Goal: Information Seeking & Learning: Compare options

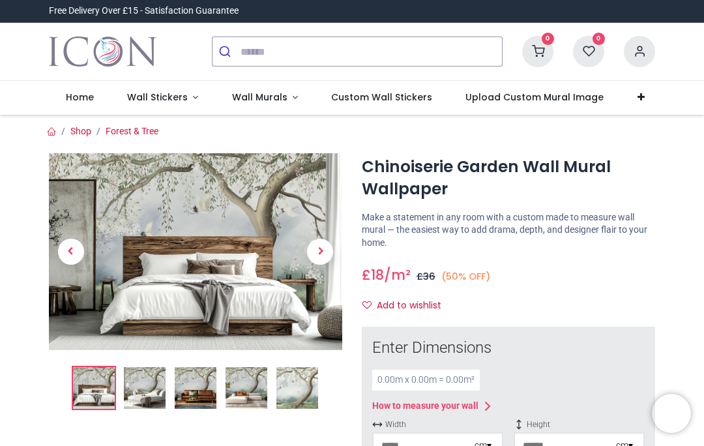
click at [325, 252] on span "Next" at bounding box center [320, 252] width 26 height 26
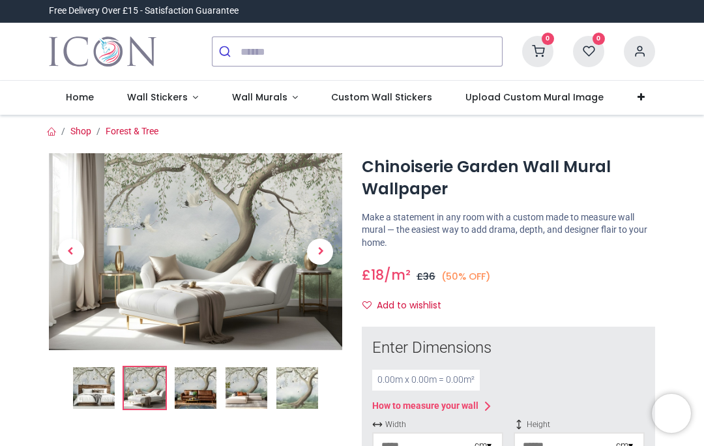
click at [328, 259] on span "Next" at bounding box center [320, 252] width 26 height 26
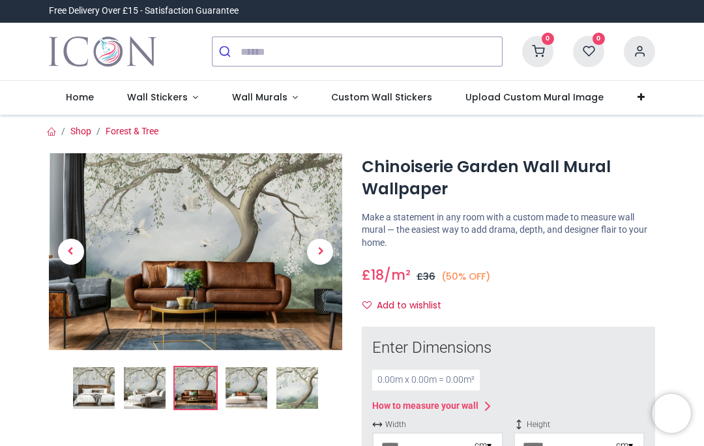
click at [334, 248] on link at bounding box center [321, 252] width 44 height 138
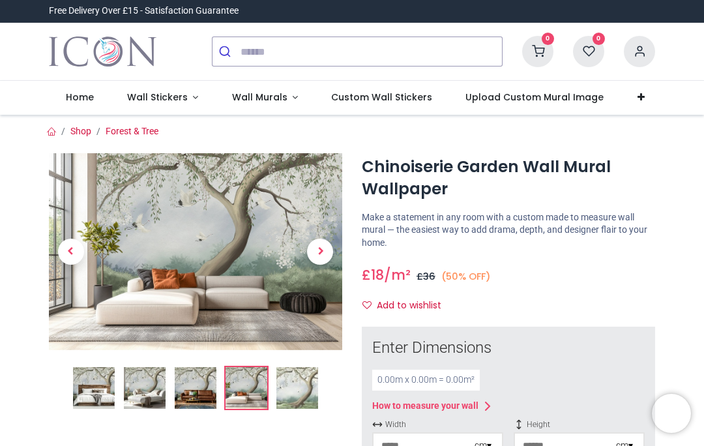
click at [341, 252] on link at bounding box center [321, 252] width 44 height 138
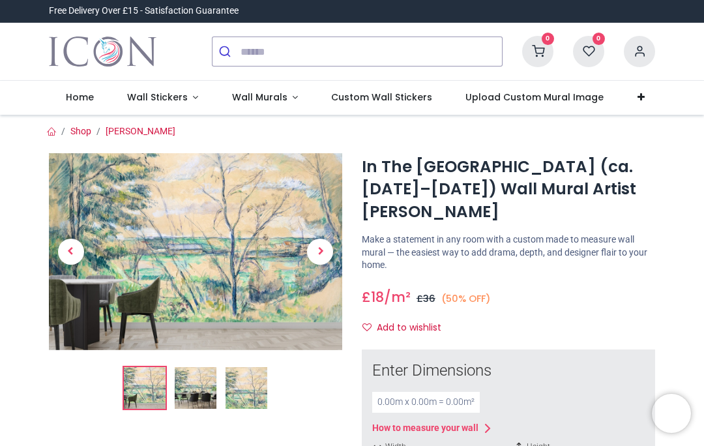
click at [317, 244] on span "Next" at bounding box center [320, 252] width 26 height 26
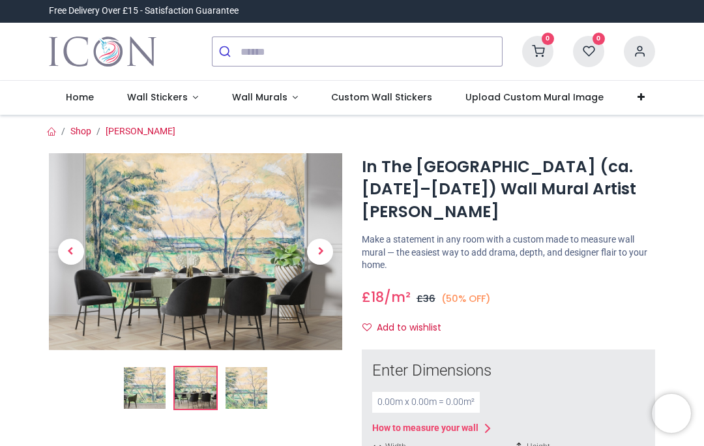
click at [323, 184] on link at bounding box center [321, 252] width 44 height 138
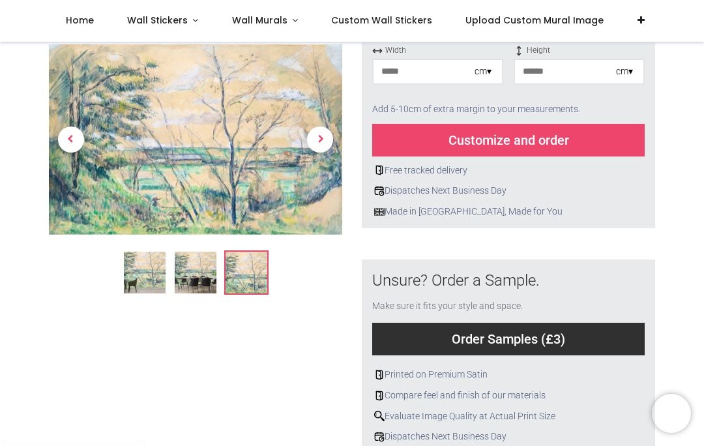
scroll to position [318, 0]
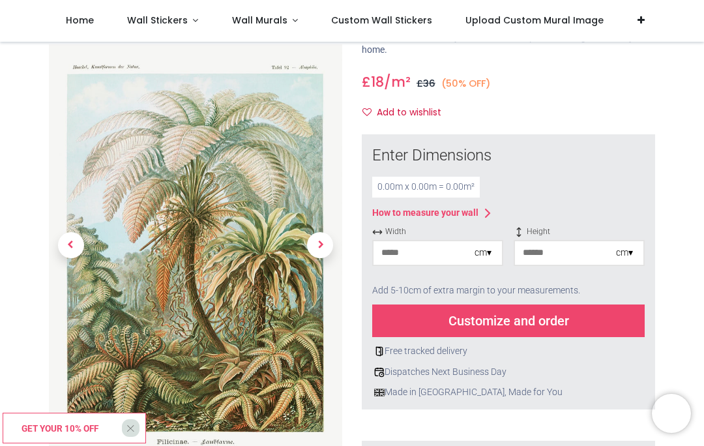
scroll to position [122, 0]
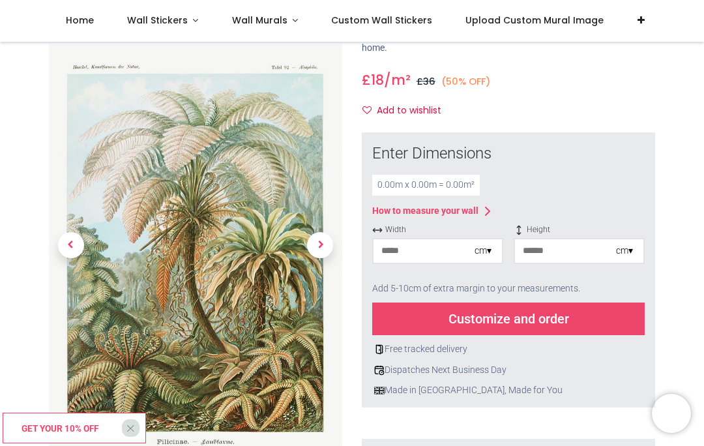
click at [72, 252] on span "Previous" at bounding box center [71, 246] width 26 height 26
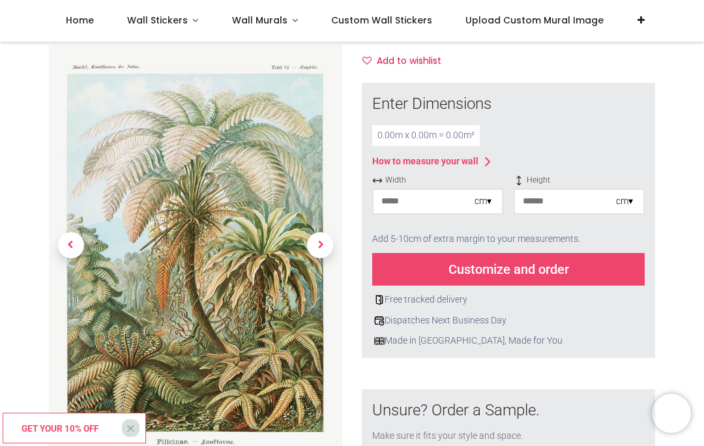
scroll to position [181, 0]
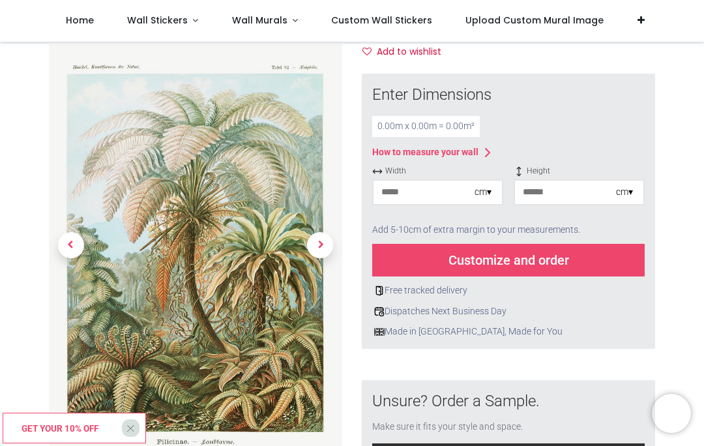
click at [66, 237] on link at bounding box center [71, 245] width 44 height 281
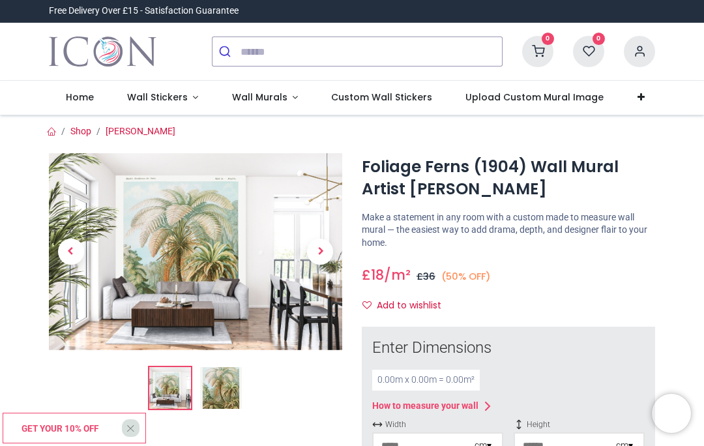
scroll to position [0, 0]
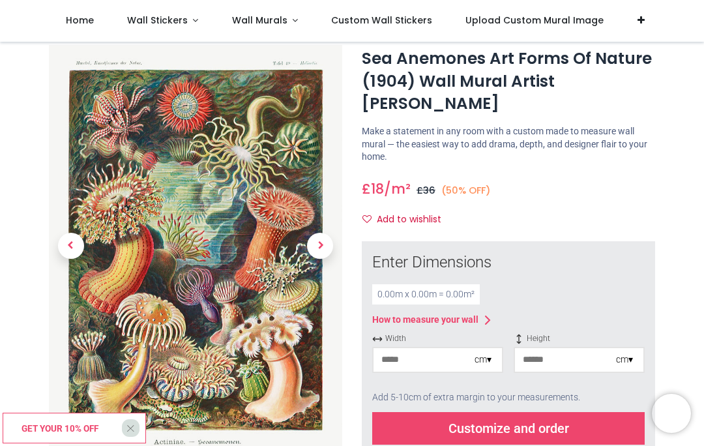
scroll to position [36, 0]
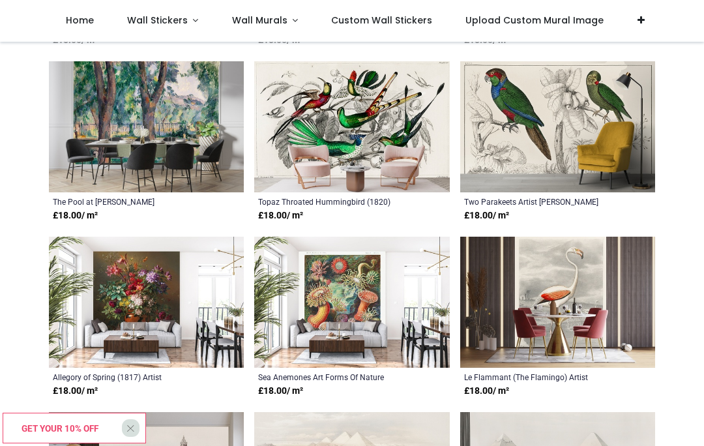
scroll to position [621, 0]
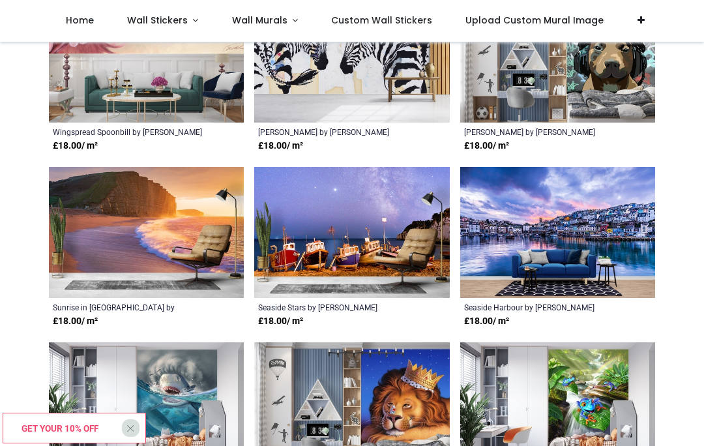
scroll to position [2782, 0]
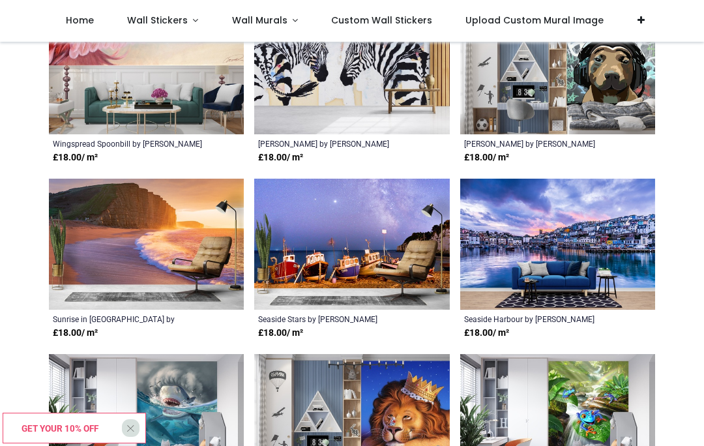
click at [391, 20] on span "Custom Wall Stickers" at bounding box center [381, 20] width 101 height 13
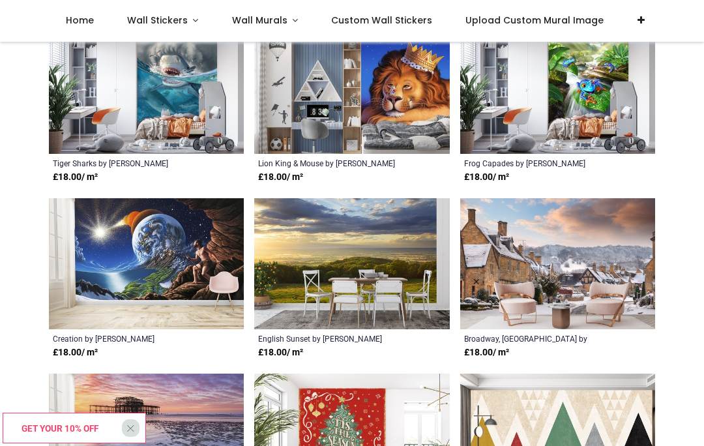
scroll to position [3118, 0]
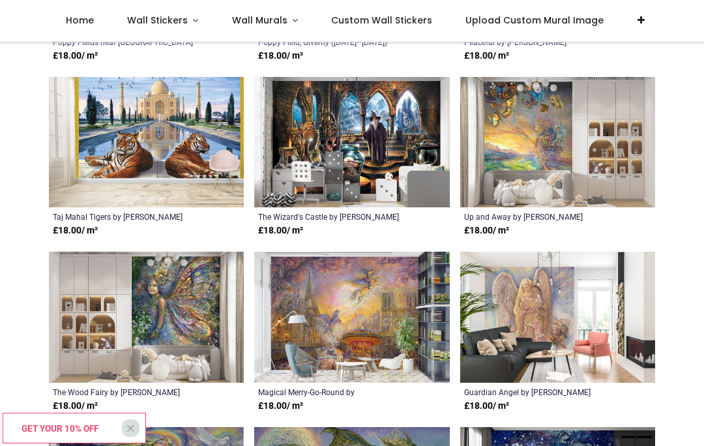
scroll to position [1658, 0]
click at [276, 22] on span "Wall Murals" at bounding box center [259, 20] width 55 height 13
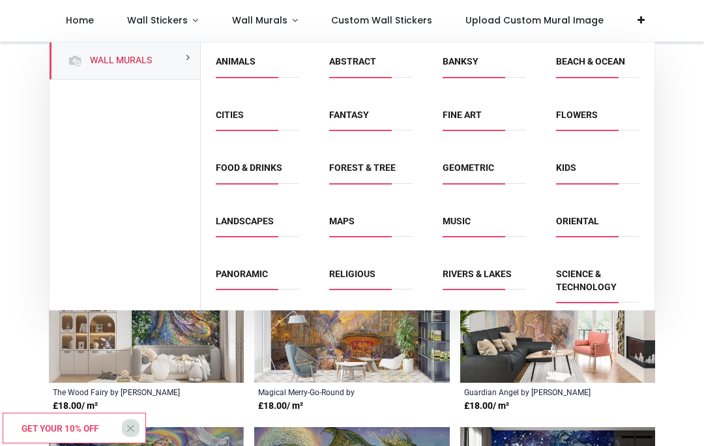
click at [604, 60] on link "Beach & Ocean" at bounding box center [590, 61] width 69 height 10
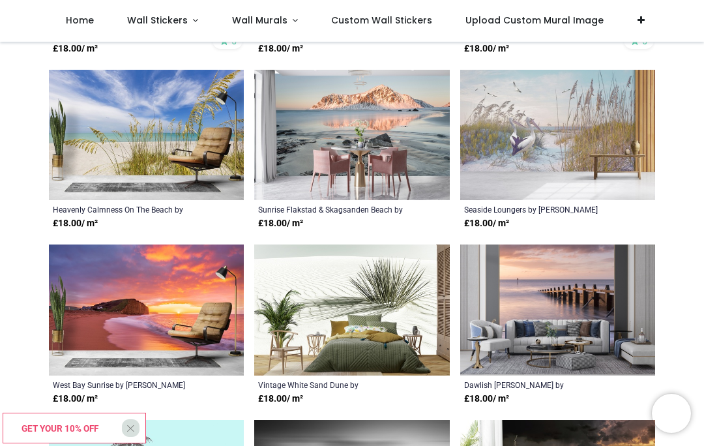
scroll to position [2340, 0]
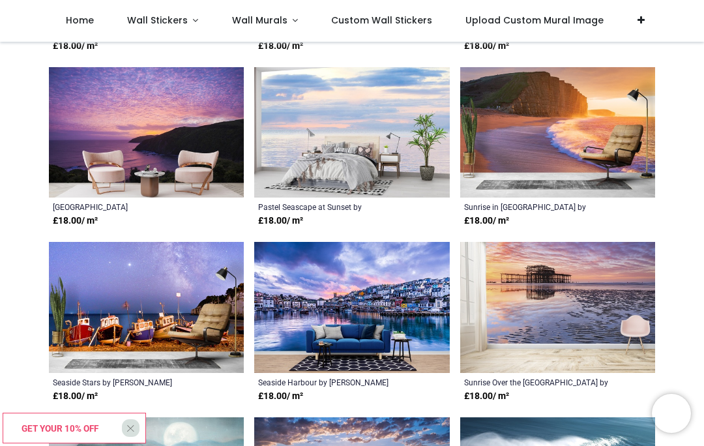
scroll to position [4049, 0]
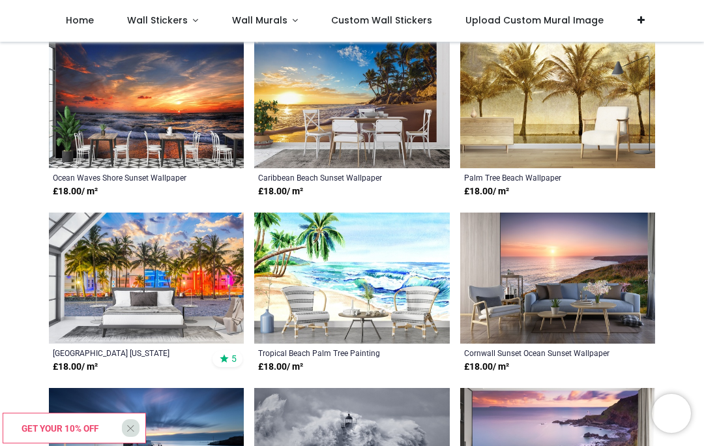
scroll to position [5713, 0]
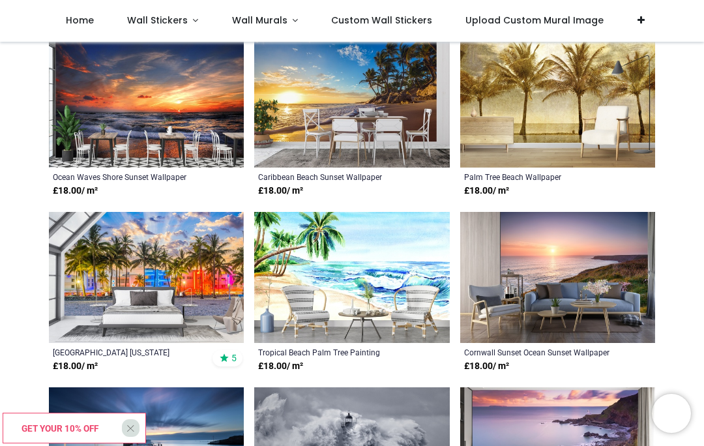
click at [573, 103] on img at bounding box center [557, 102] width 195 height 131
click at [538, 98] on img at bounding box center [557, 102] width 195 height 131
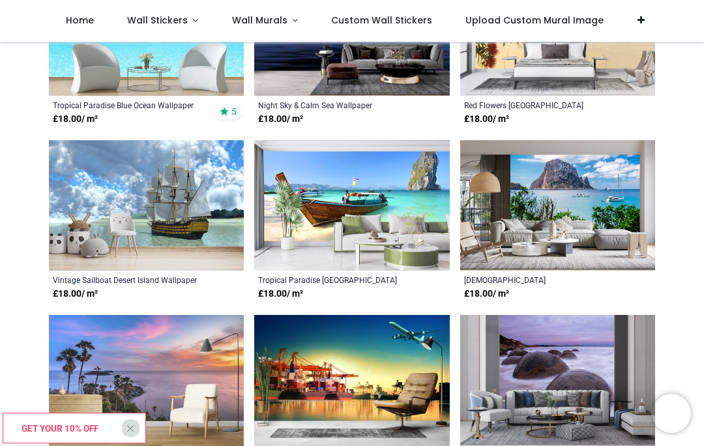
scroll to position [6304, 0]
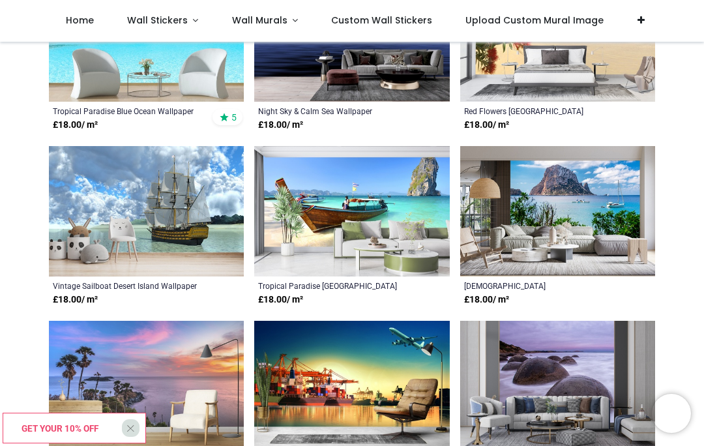
click at [267, 16] on span "Wall Murals" at bounding box center [259, 20] width 55 height 13
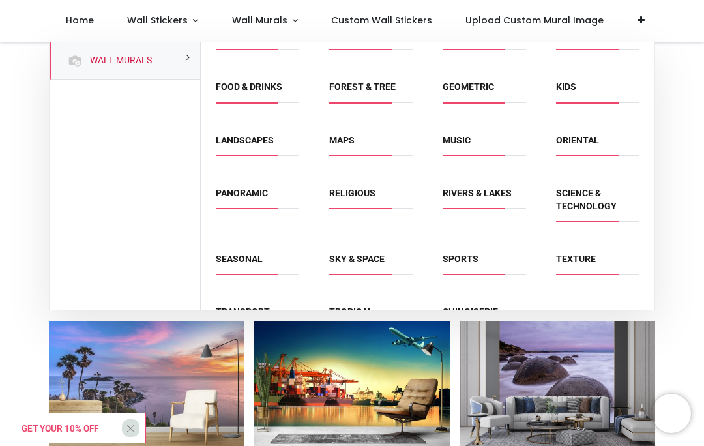
scroll to position [80, 0]
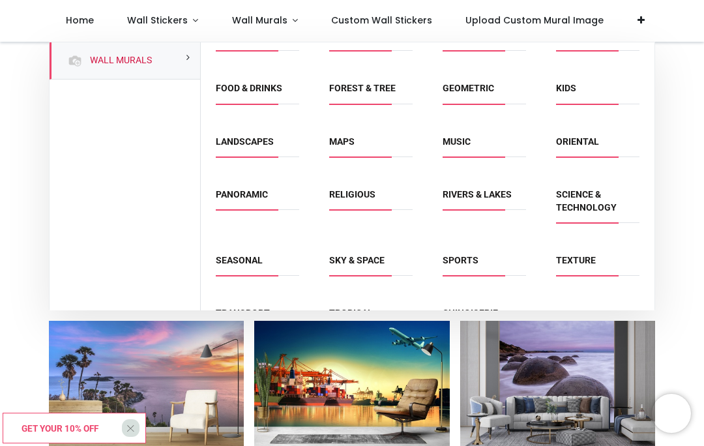
click at [494, 189] on link "Rivers & Lakes" at bounding box center [477, 194] width 69 height 10
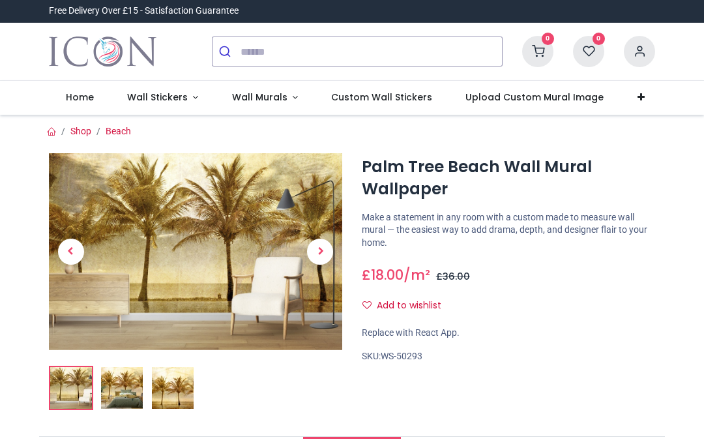
click at [327, 239] on span "Next" at bounding box center [320, 252] width 26 height 26
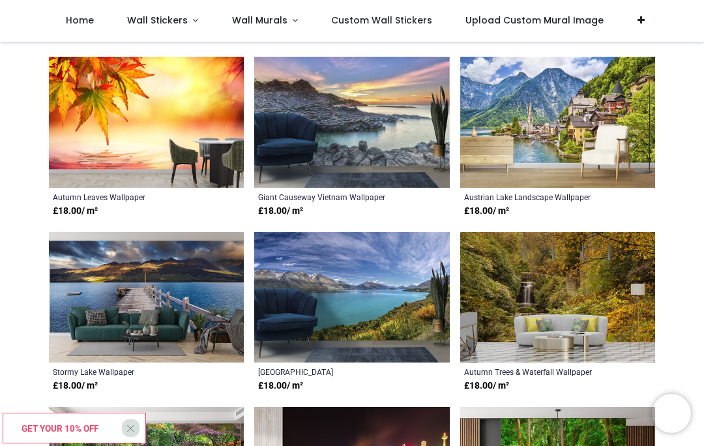
scroll to position [2695, 0]
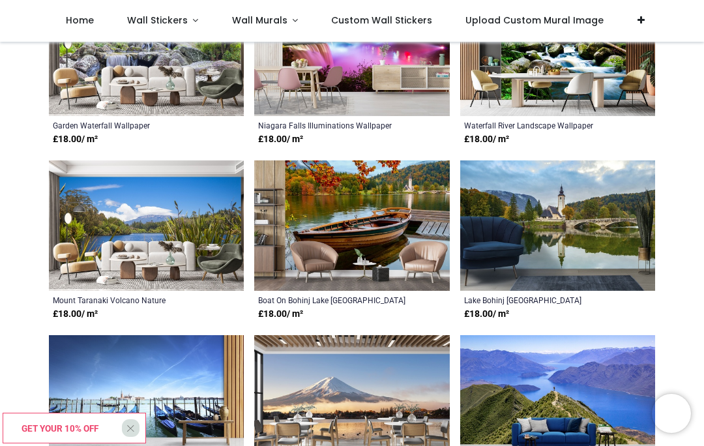
scroll to position [3112, 0]
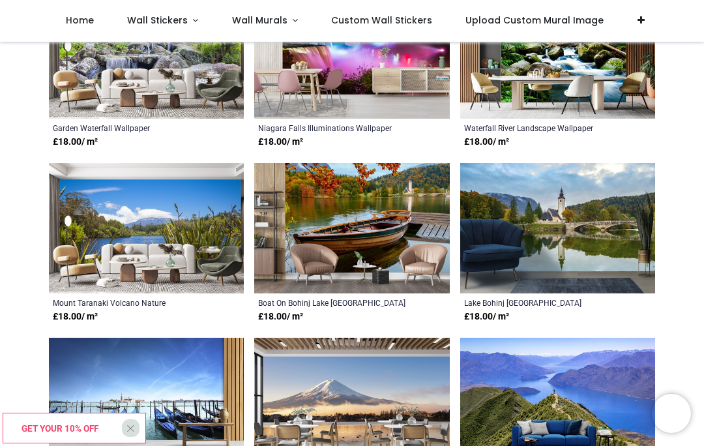
click at [263, 23] on span "Wall Murals" at bounding box center [259, 20] width 55 height 13
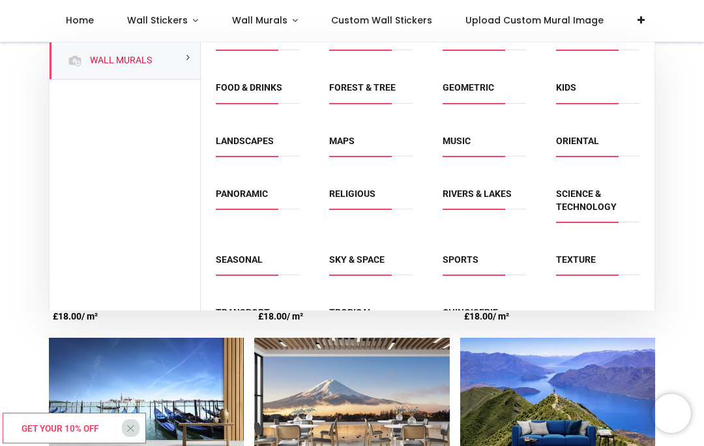
scroll to position [80, 0]
click at [363, 308] on link "Tropical" at bounding box center [351, 313] width 44 height 10
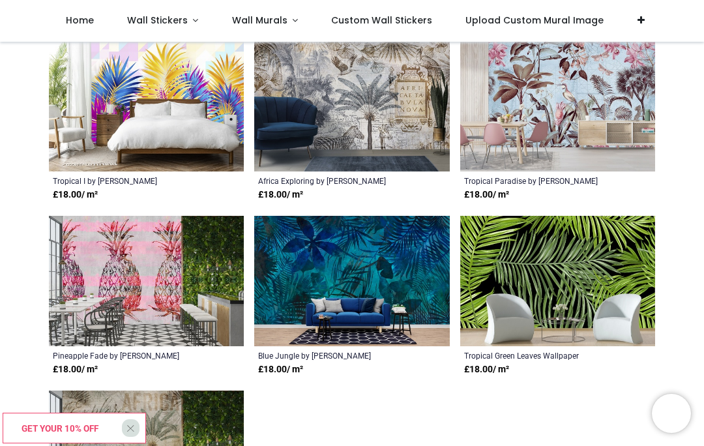
scroll to position [1525, 0]
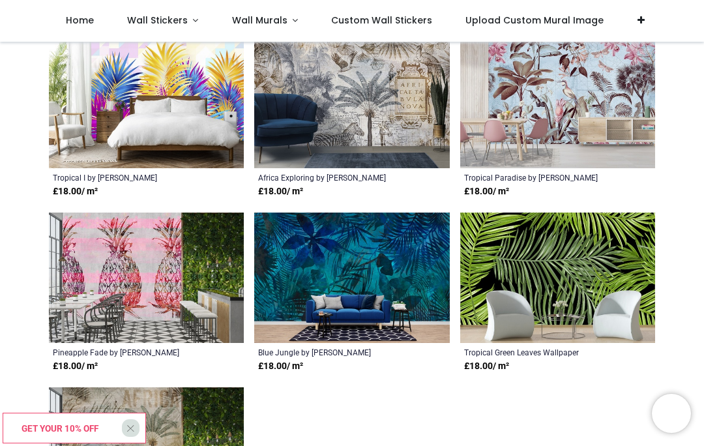
click at [576, 91] on img at bounding box center [557, 102] width 195 height 131
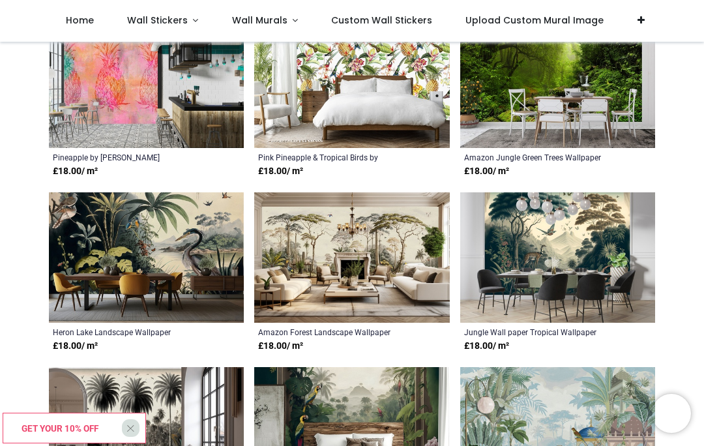
scroll to position [2072, 0]
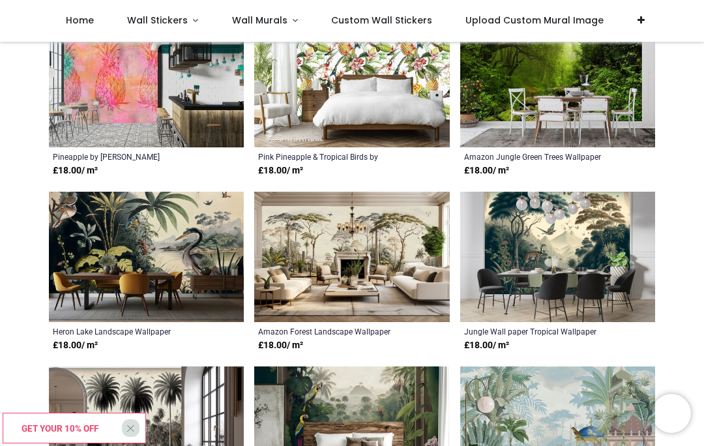
click at [417, 223] on img at bounding box center [351, 257] width 195 height 131
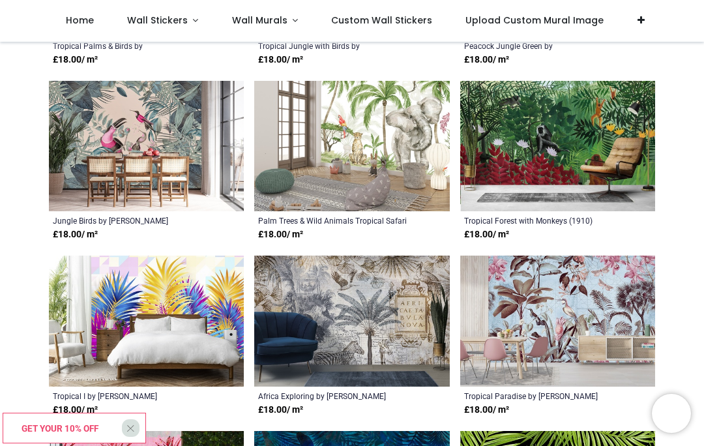
scroll to position [1294, 0]
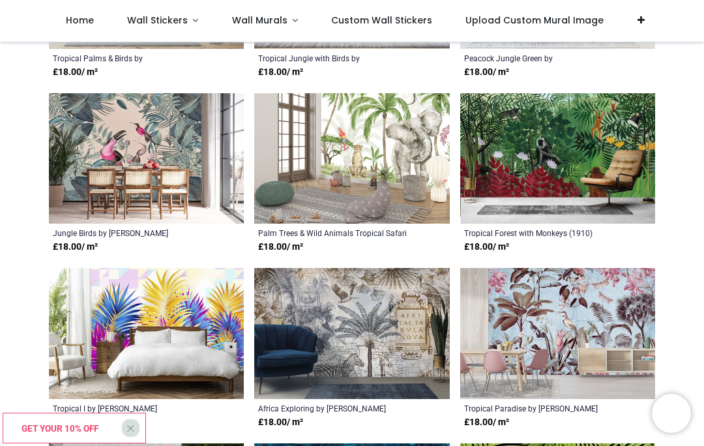
click at [271, 20] on span "Wall Murals" at bounding box center [259, 20] width 55 height 13
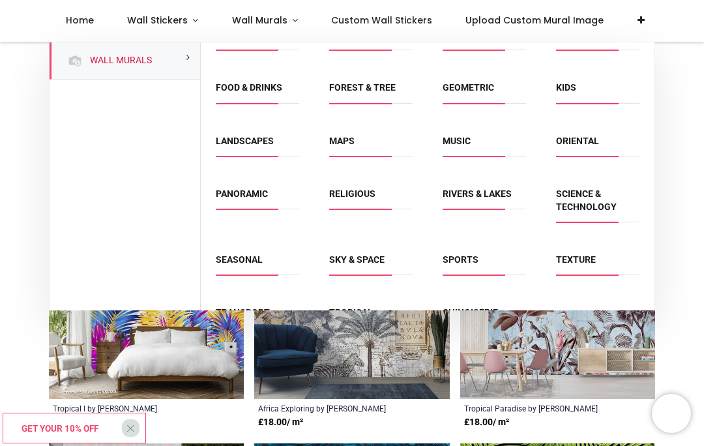
scroll to position [80, 0]
click at [485, 308] on link "Chinoiserie" at bounding box center [470, 313] width 55 height 10
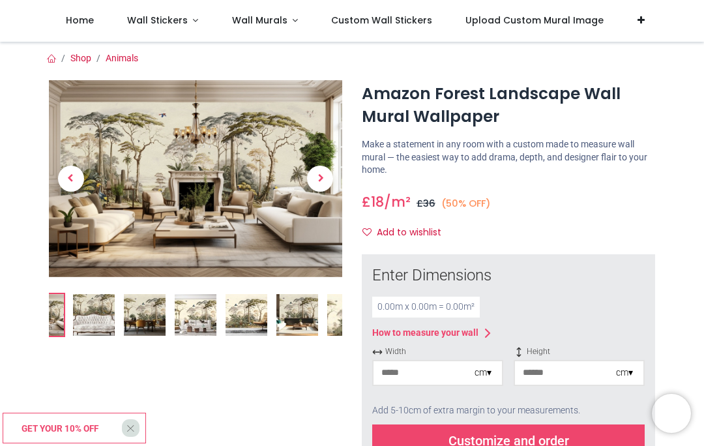
scroll to position [3, 0]
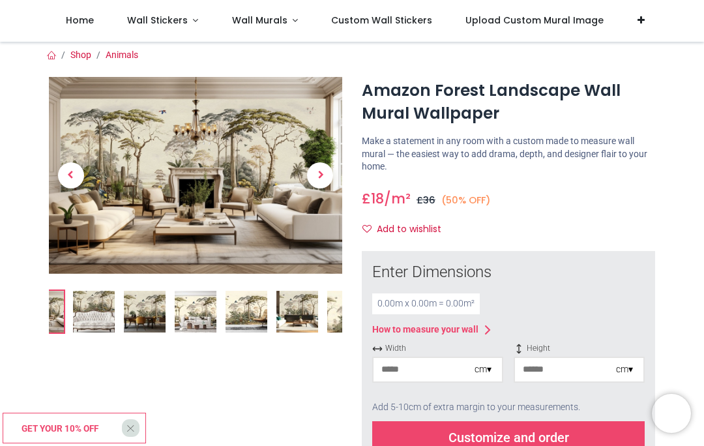
click at [77, 263] on img at bounding box center [195, 175] width 293 height 196
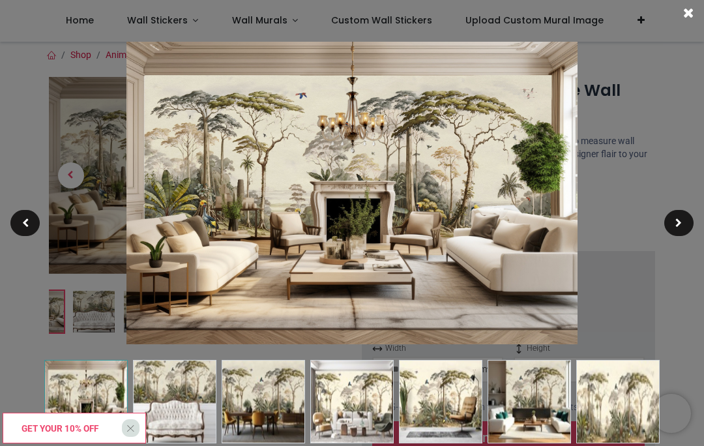
click at [685, 10] on span at bounding box center [688, 14] width 10 height 14
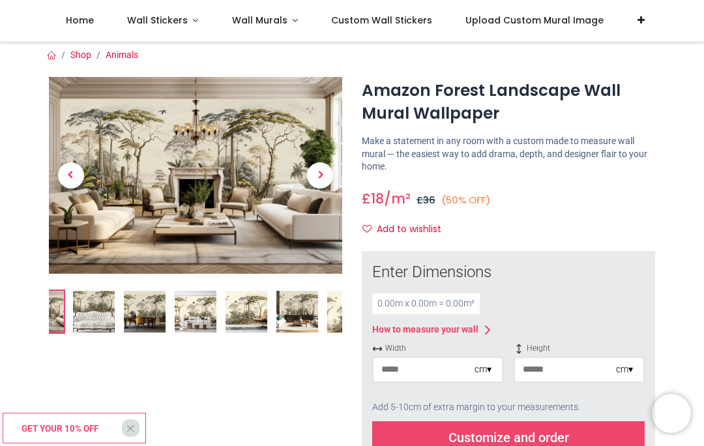
scroll to position [8, 0]
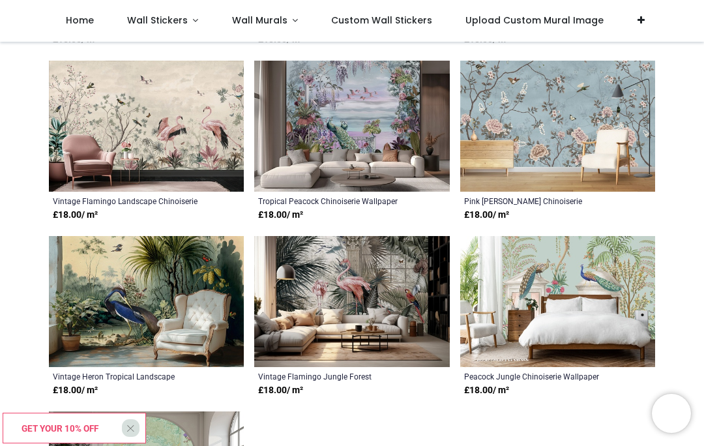
scroll to position [1420, 0]
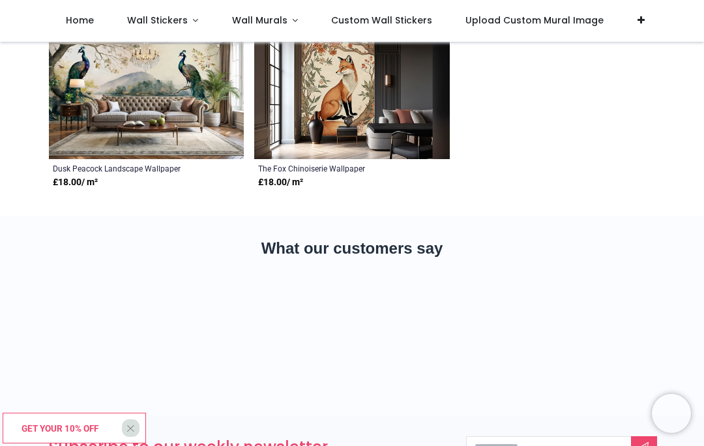
scroll to position [1974, 0]
